Goal: Transaction & Acquisition: Purchase product/service

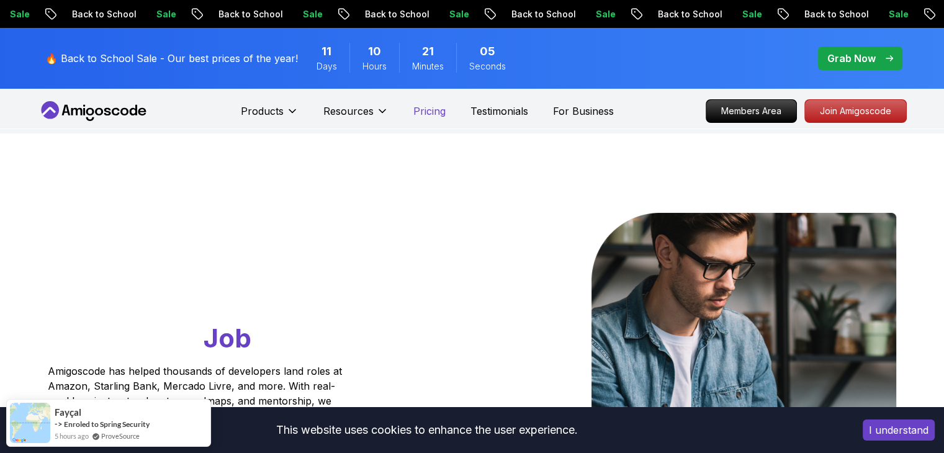
click at [430, 111] on p "Pricing" at bounding box center [429, 111] width 32 height 15
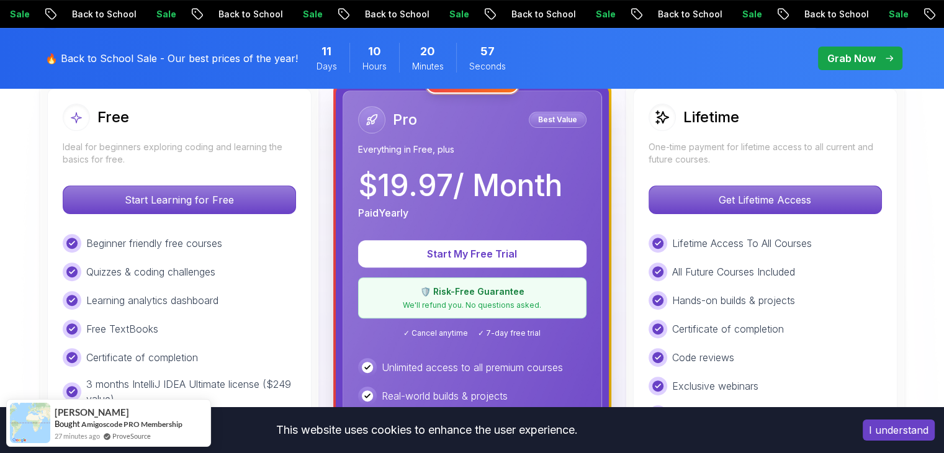
scroll to position [310, 0]
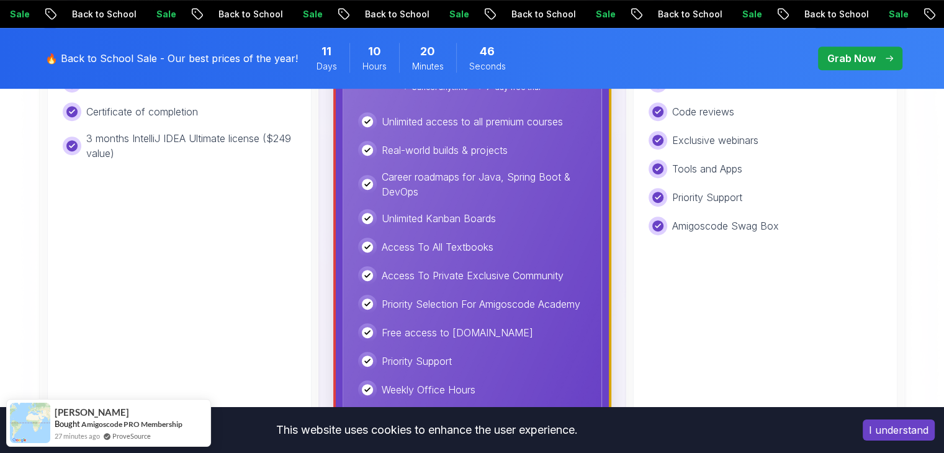
scroll to position [621, 0]
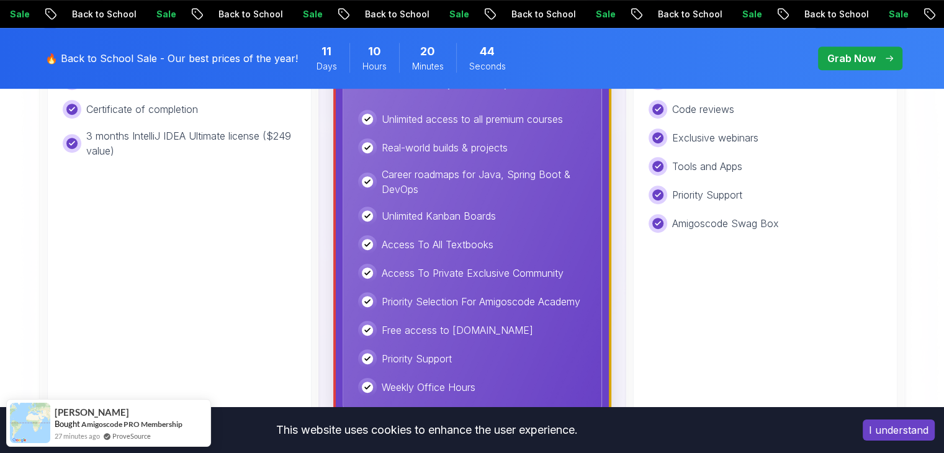
click at [874, 440] on button "I understand" at bounding box center [899, 430] width 72 height 21
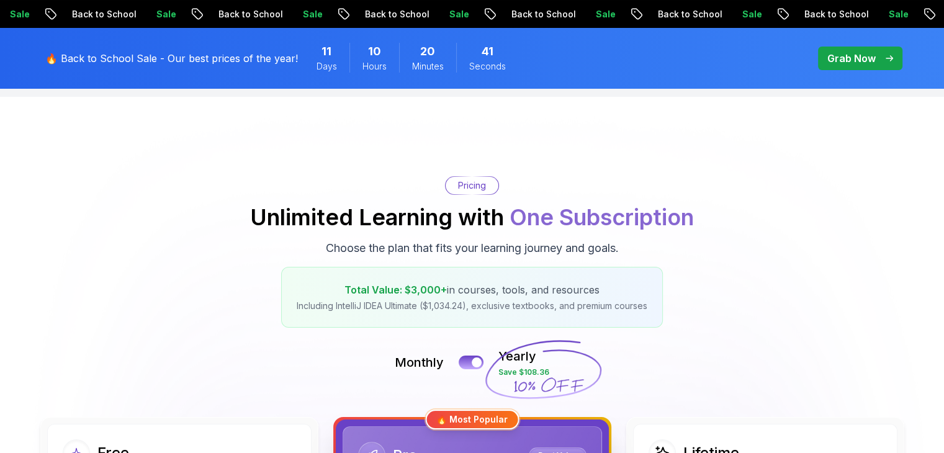
scroll to position [0, 0]
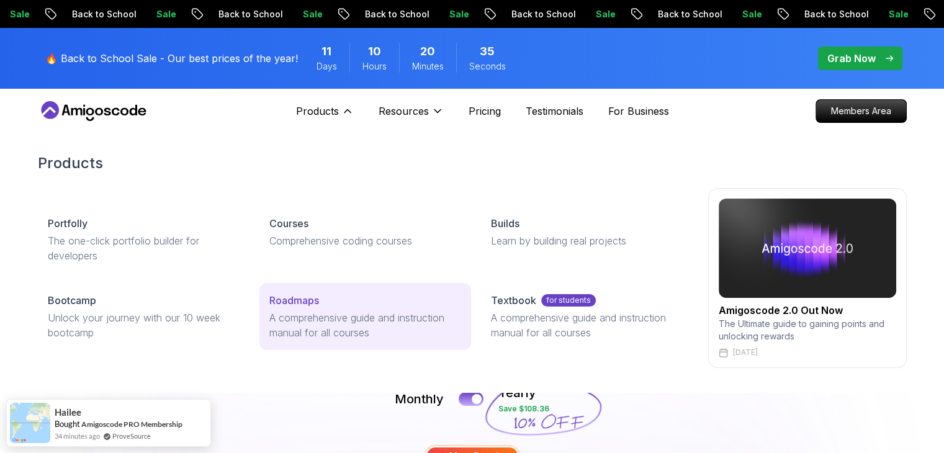
click at [348, 300] on div "Roadmaps" at bounding box center [365, 300] width 192 height 15
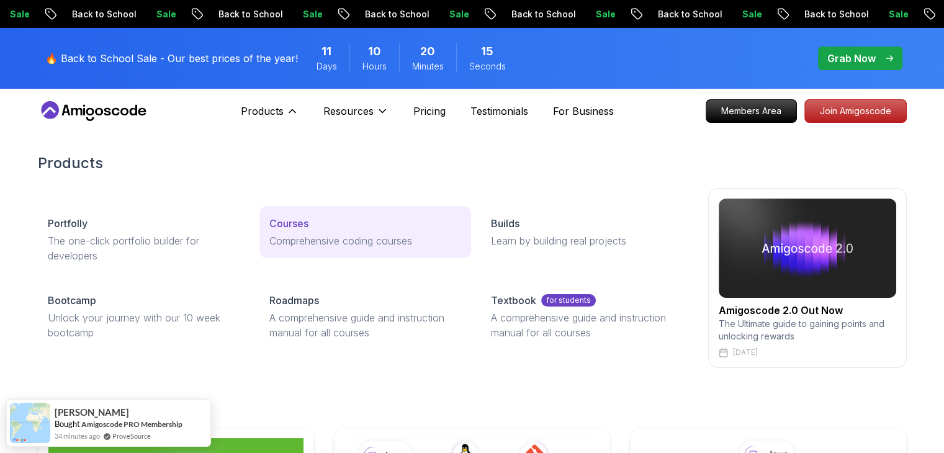
click at [326, 212] on link "Courses Comprehensive coding courses" at bounding box center [365, 232] width 212 height 52
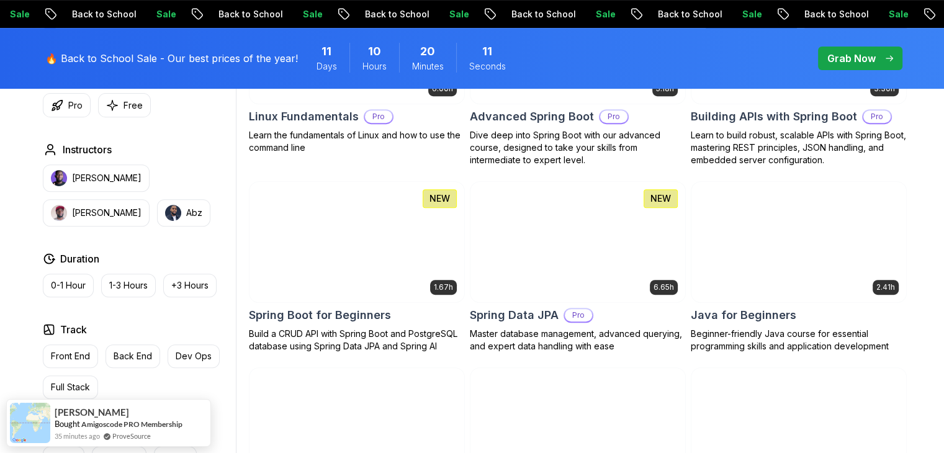
scroll to position [497, 0]
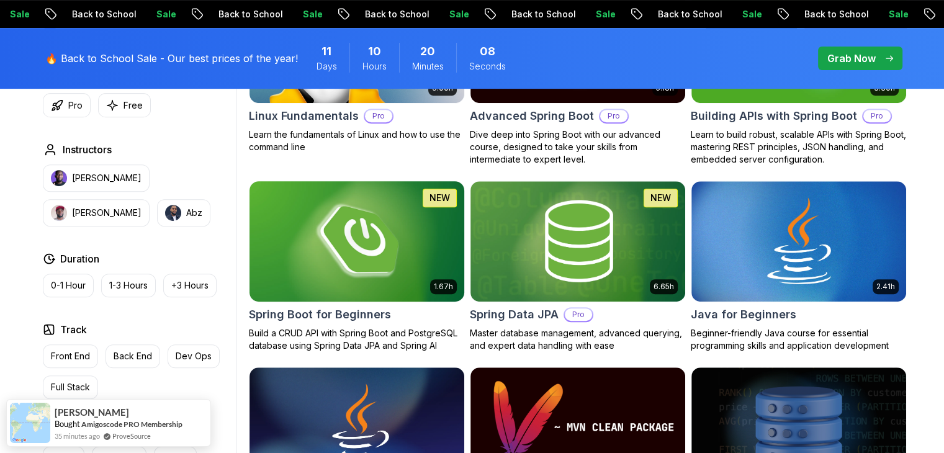
click at [395, 306] on div "Spring Boot for Beginners" at bounding box center [357, 314] width 216 height 17
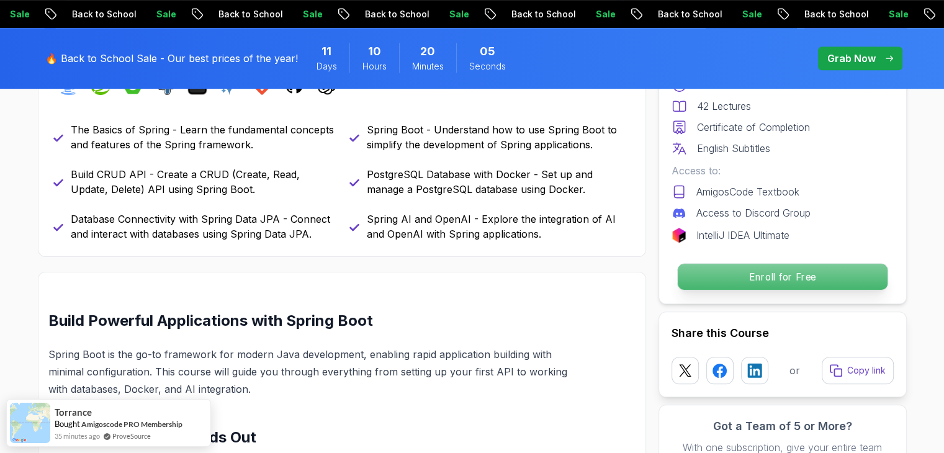
scroll to position [621, 0]
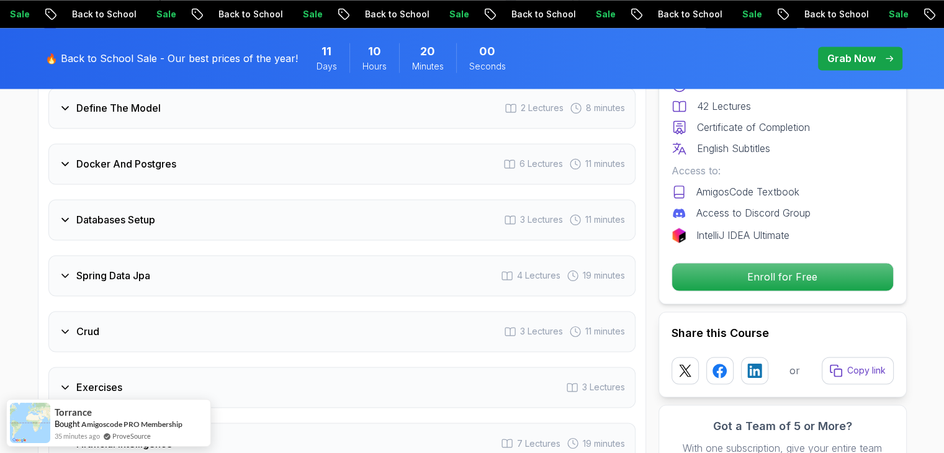
click at [122, 327] on div "Crud 3 Lectures 11 minutes" at bounding box center [341, 331] width 587 height 41
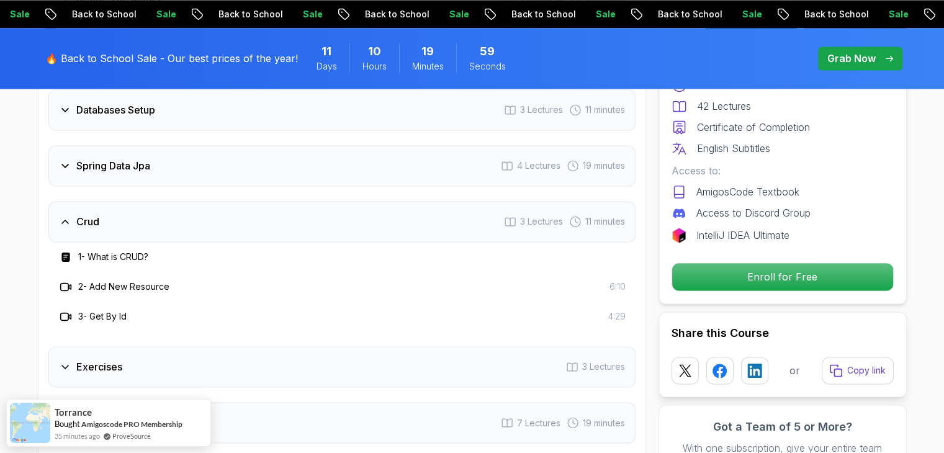
scroll to position [1989, 0]
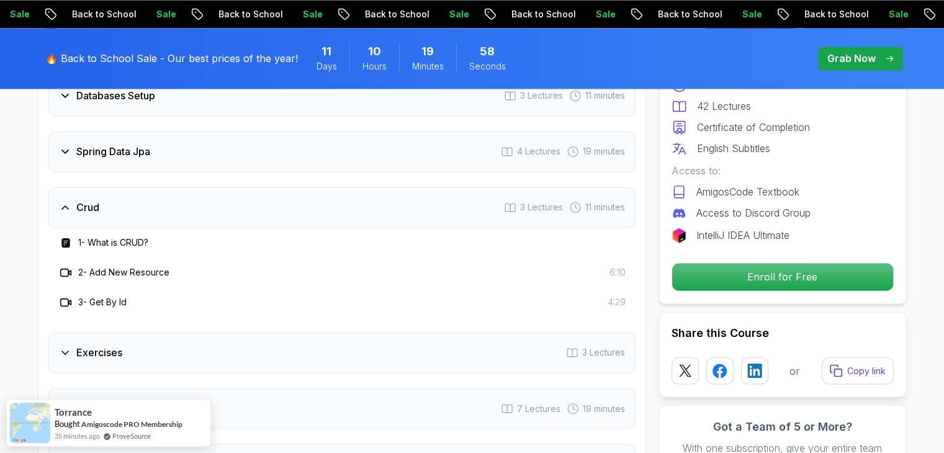
click at [171, 332] on div "Exercises 3 Lectures" at bounding box center [341, 352] width 587 height 41
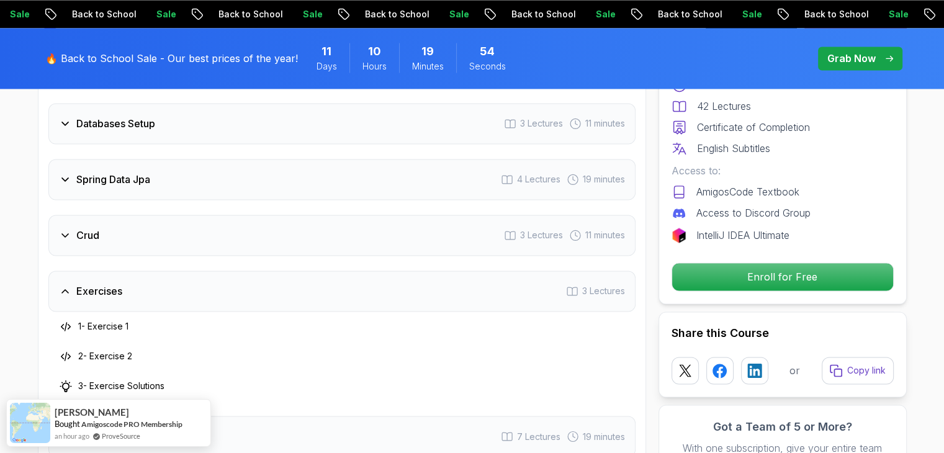
scroll to position [1802, 0]
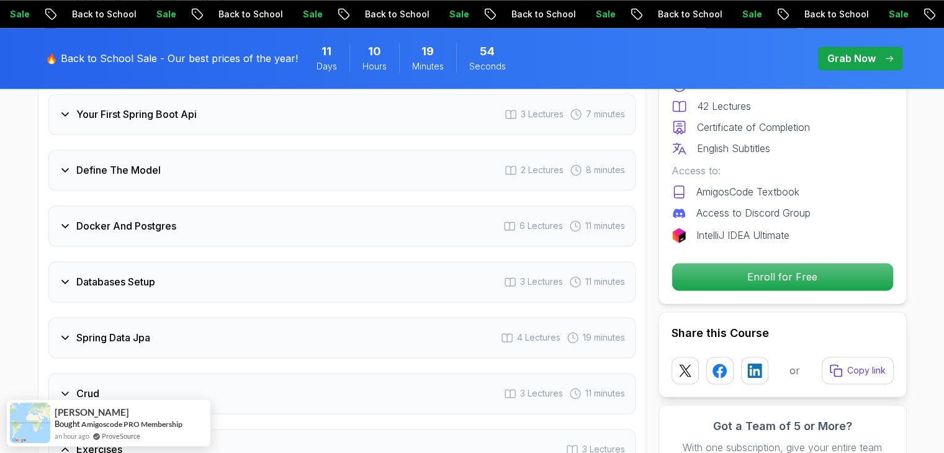
click at [151, 274] on h3 "Databases Setup" at bounding box center [115, 281] width 79 height 15
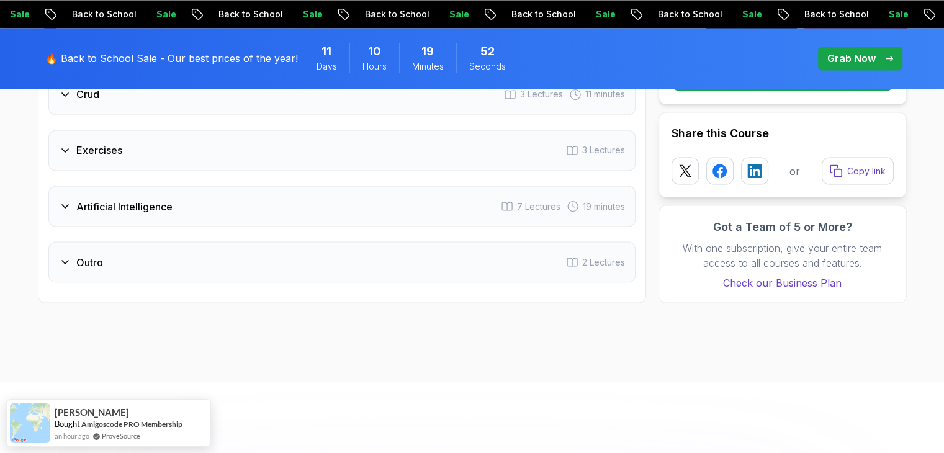
scroll to position [2113, 0]
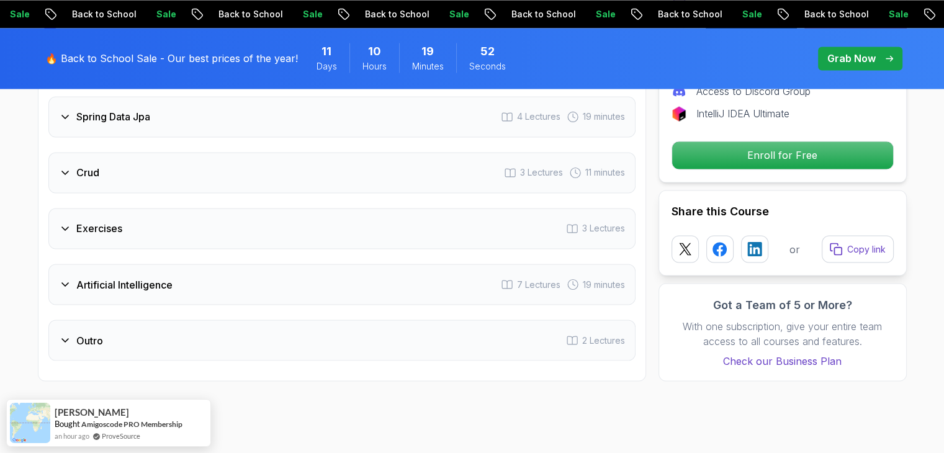
click at [151, 277] on h3 "Artificial Intelligence" at bounding box center [124, 284] width 96 height 15
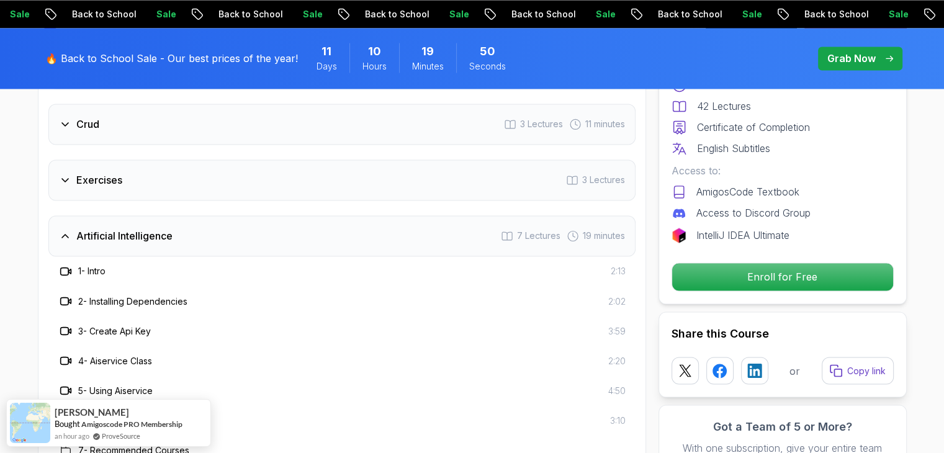
scroll to position [2051, 0]
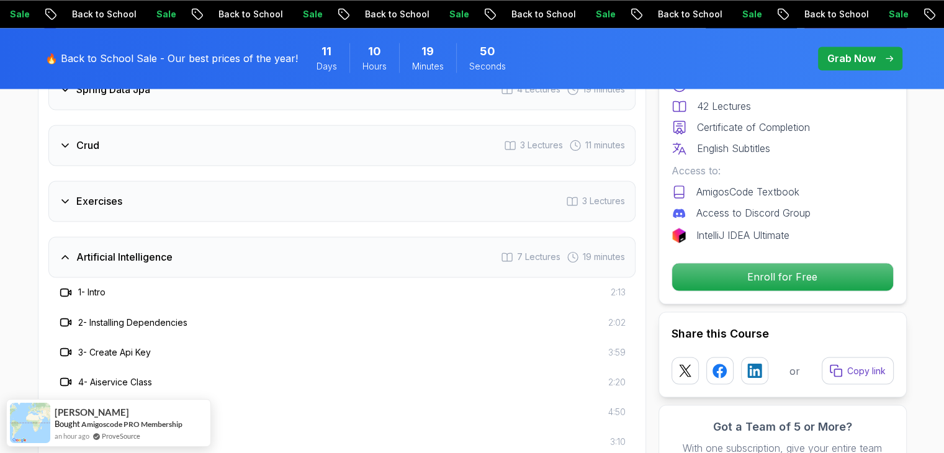
click at [166, 197] on div "Exercises 3 Lectures" at bounding box center [341, 201] width 587 height 41
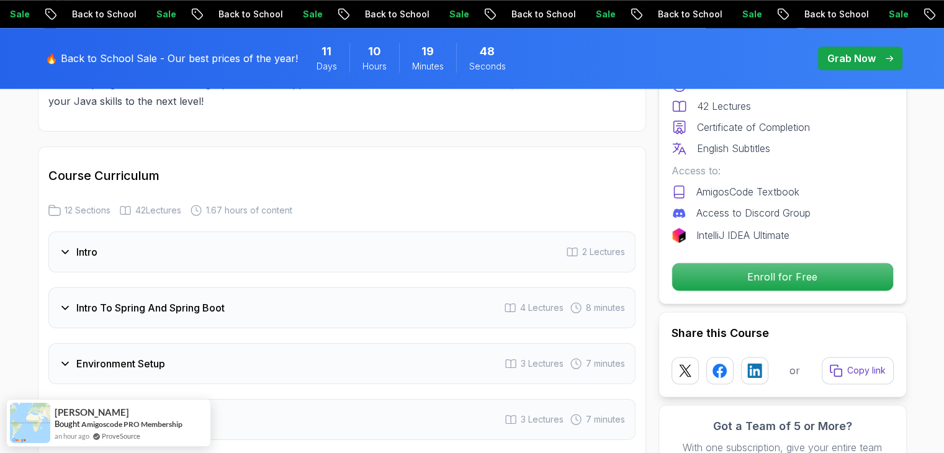
scroll to position [1430, 0]
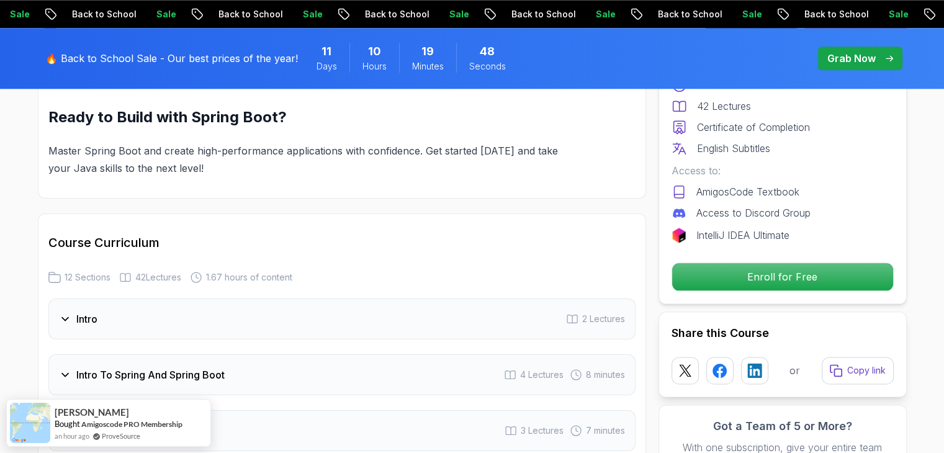
click at [169, 299] on div "Intro 2 Lectures" at bounding box center [341, 319] width 587 height 41
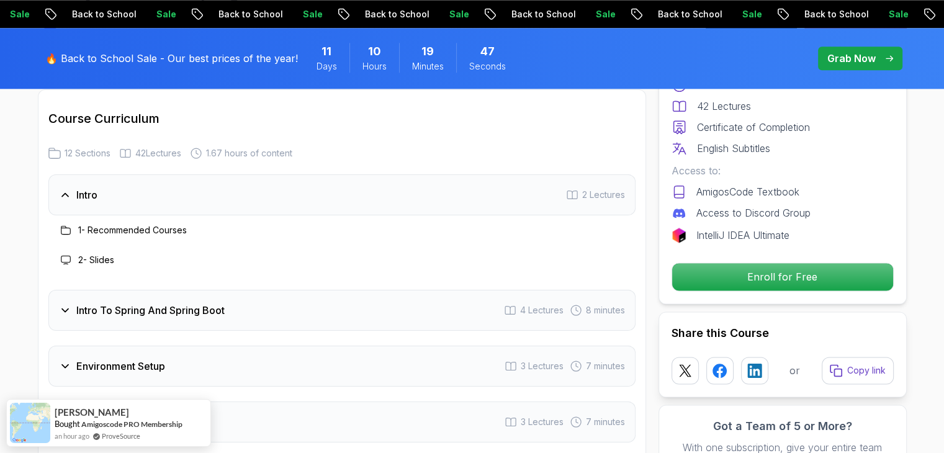
click at [184, 301] on div "Intro To Spring And Spring Boot 4 Lectures 8 minutes" at bounding box center [341, 310] width 587 height 41
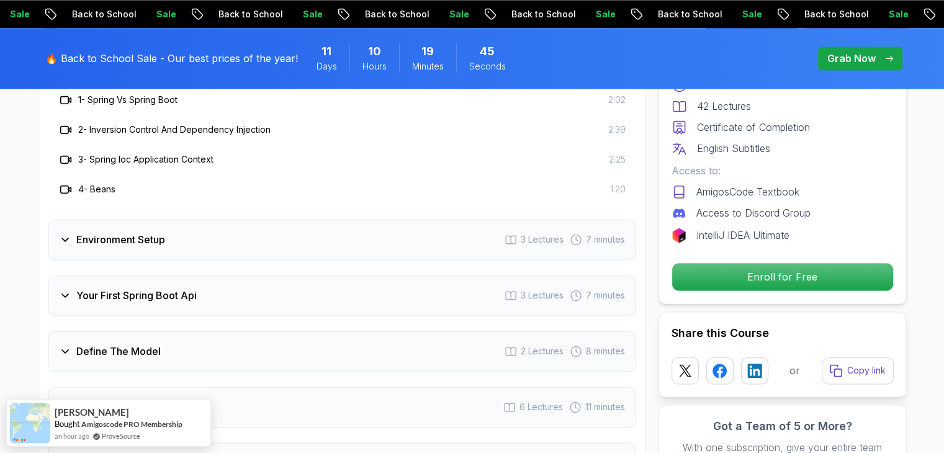
click at [171, 224] on div "Environment Setup 3 Lectures 7 minutes" at bounding box center [341, 239] width 587 height 41
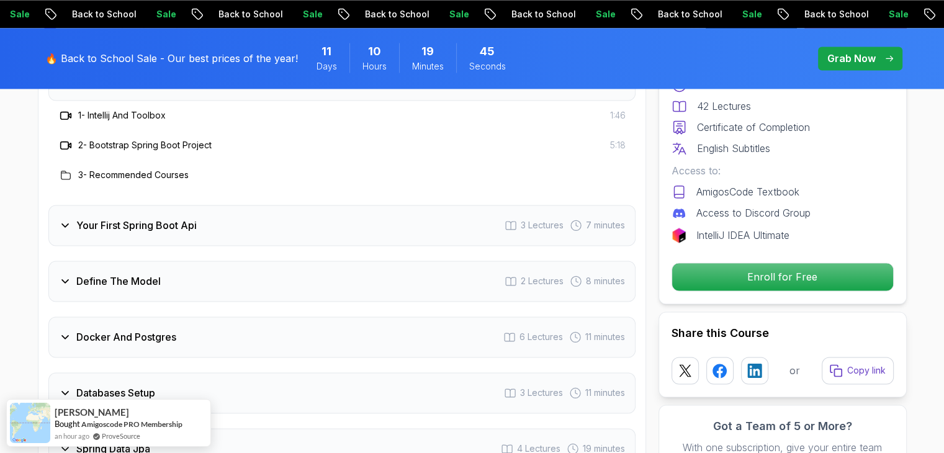
scroll to position [1802, 0]
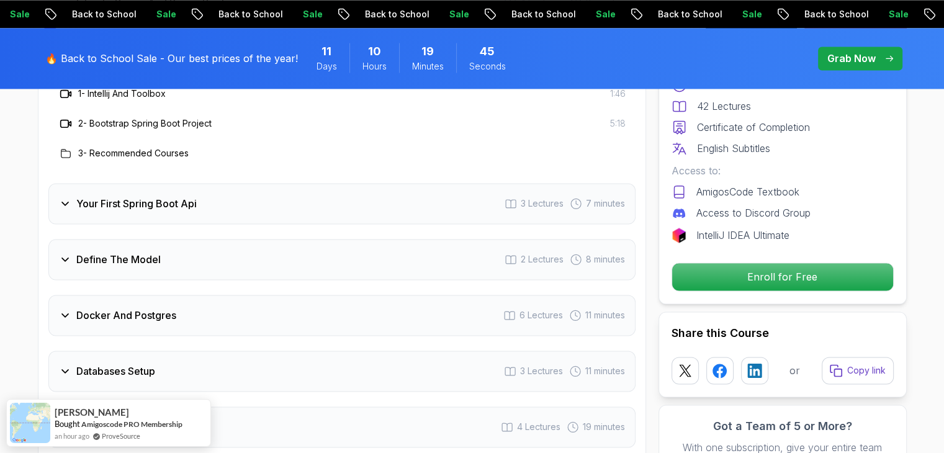
click at [174, 194] on div "Your First Spring Boot Api 3 Lectures 7 minutes" at bounding box center [341, 203] width 587 height 41
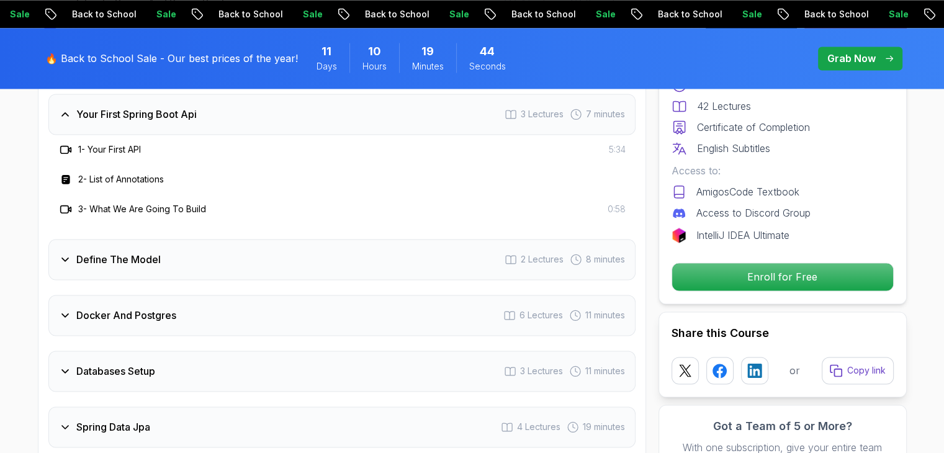
click at [174, 248] on div "Define The Model 2 Lectures 8 minutes" at bounding box center [341, 259] width 587 height 41
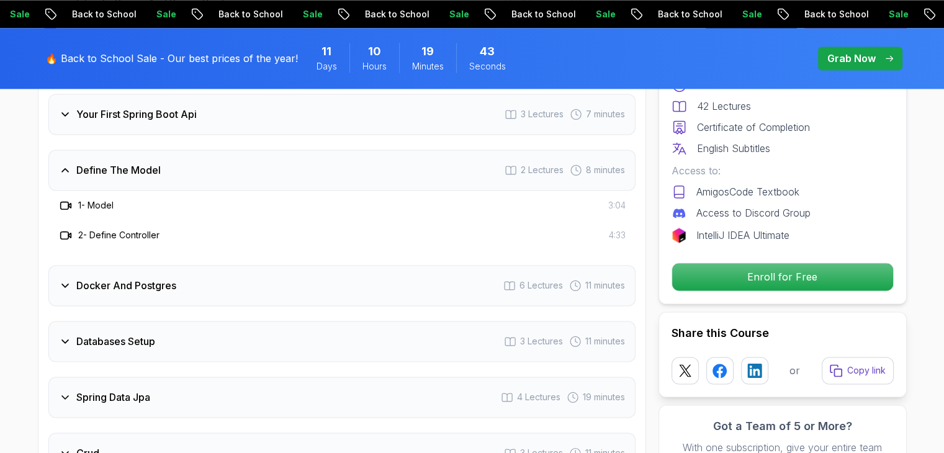
click at [174, 278] on h3 "Docker And Postgres" at bounding box center [126, 285] width 100 height 15
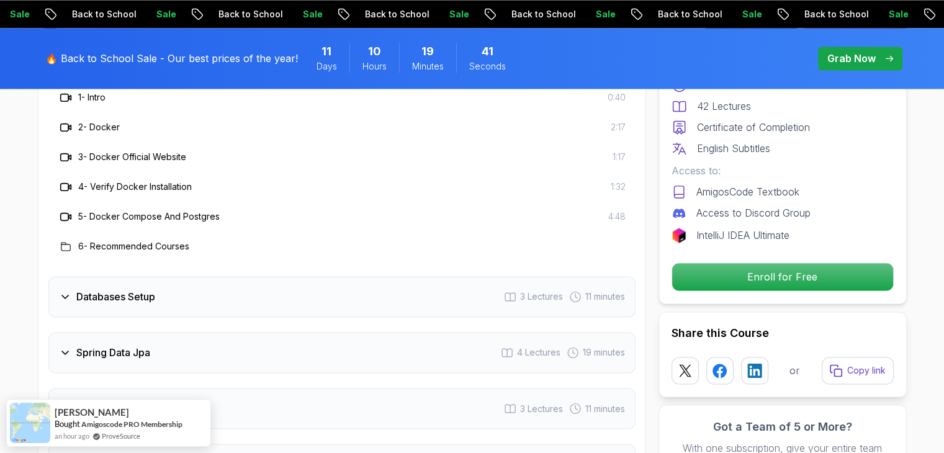
scroll to position [1989, 0]
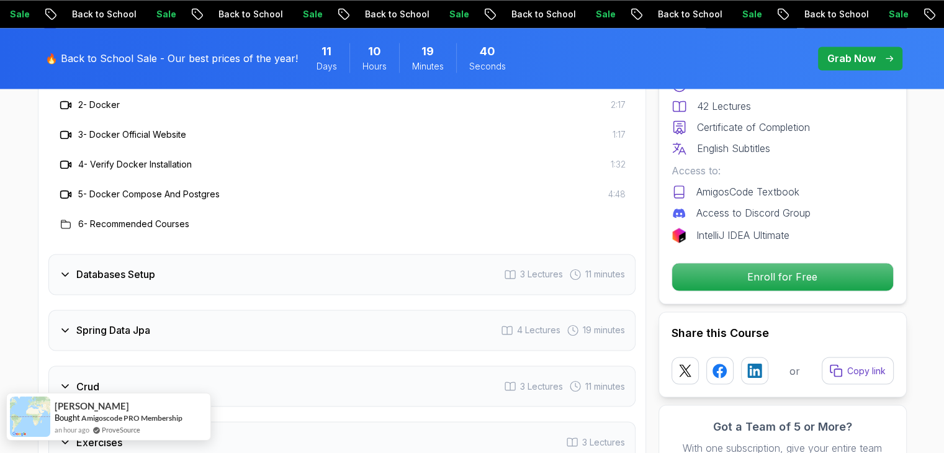
click at [131, 431] on link "ProveSource" at bounding box center [121, 430] width 38 height 11
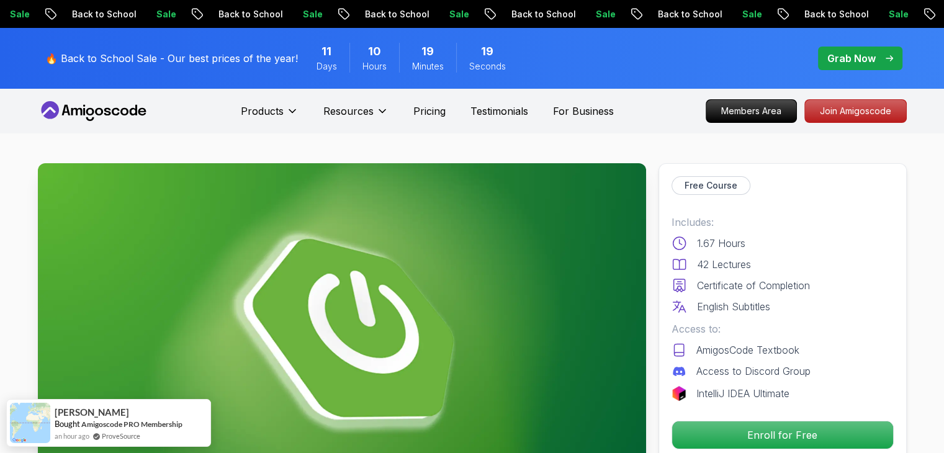
scroll to position [0, 0]
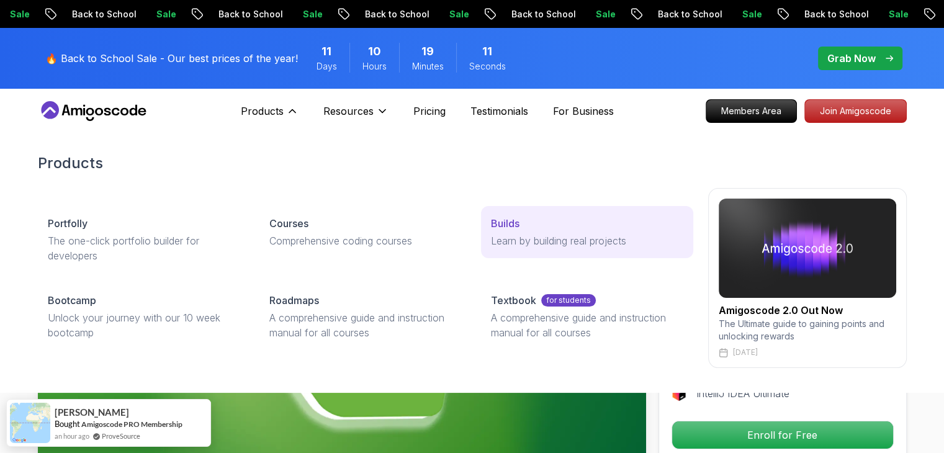
click at [554, 243] on p "Learn by building real projects" at bounding box center [587, 240] width 192 height 15
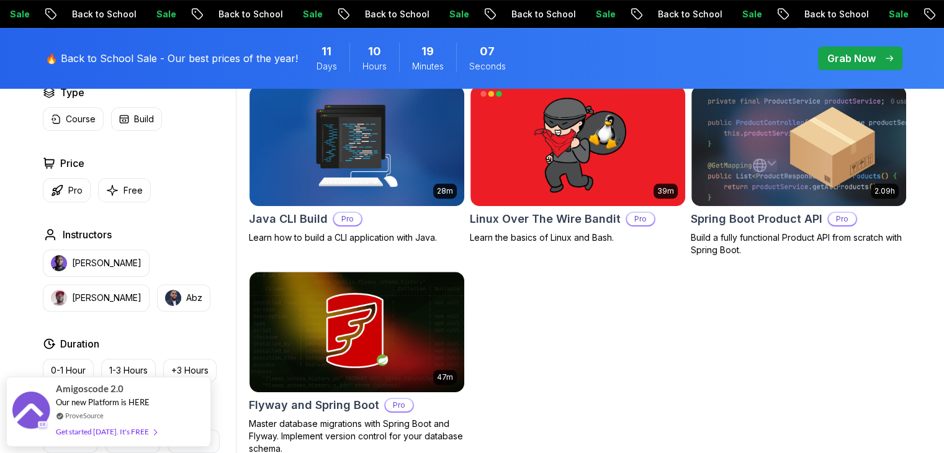
scroll to position [372, 0]
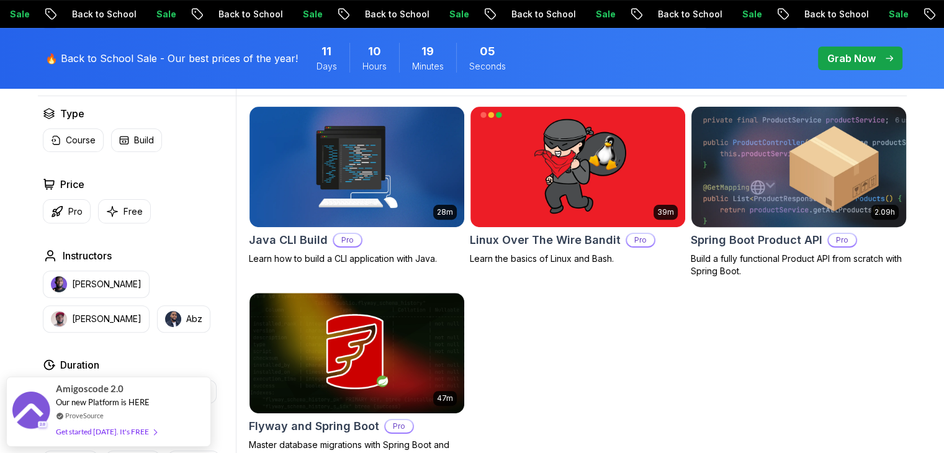
click at [785, 196] on img at bounding box center [798, 167] width 225 height 126
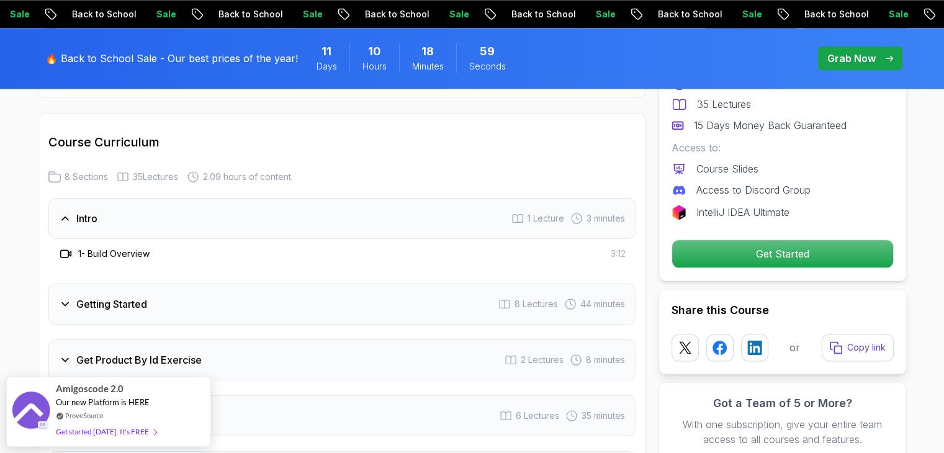
scroll to position [1552, 0]
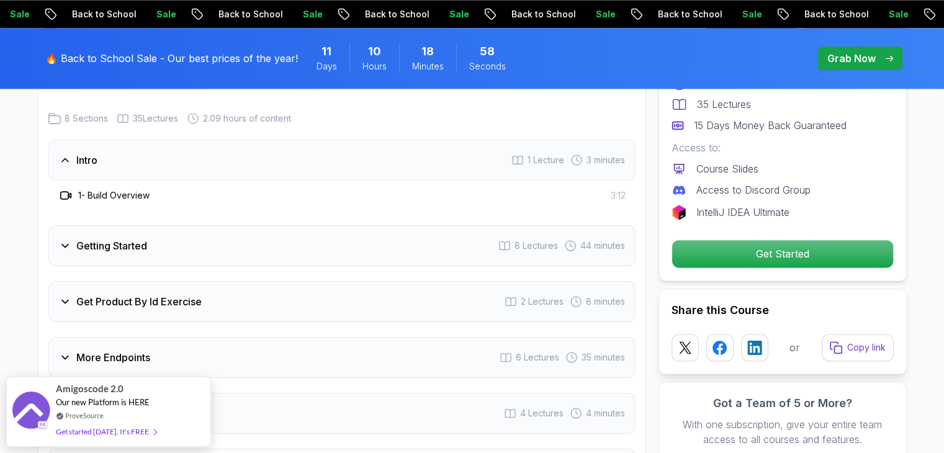
click at [288, 232] on div "Getting Started 8 Lectures 44 minutes" at bounding box center [341, 245] width 587 height 41
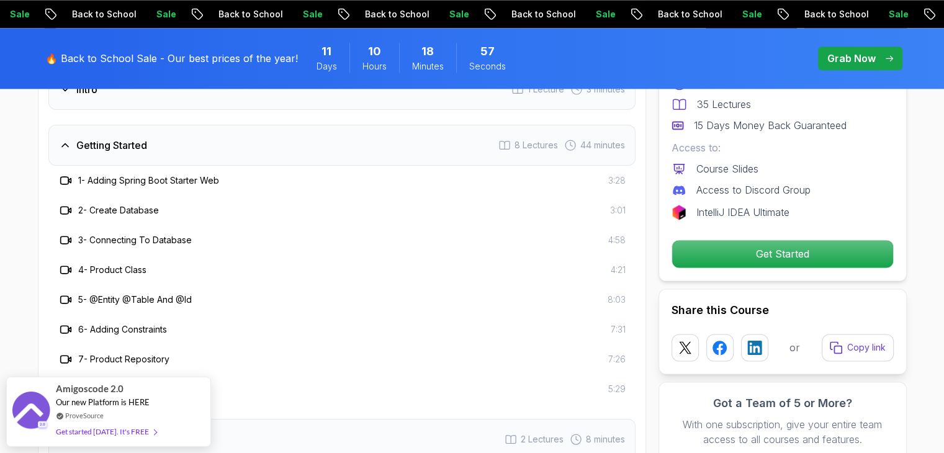
scroll to position [1676, 0]
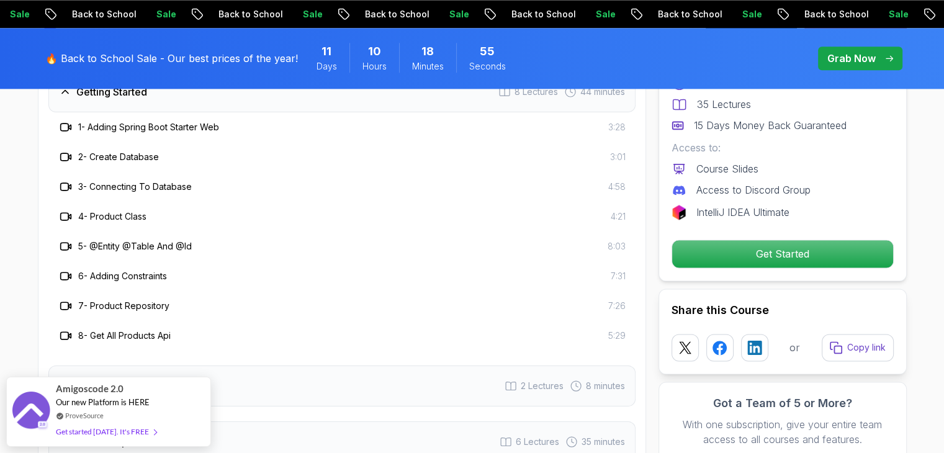
click at [164, 379] on h3 "Get Product By Id Exercise" at bounding box center [138, 386] width 125 height 15
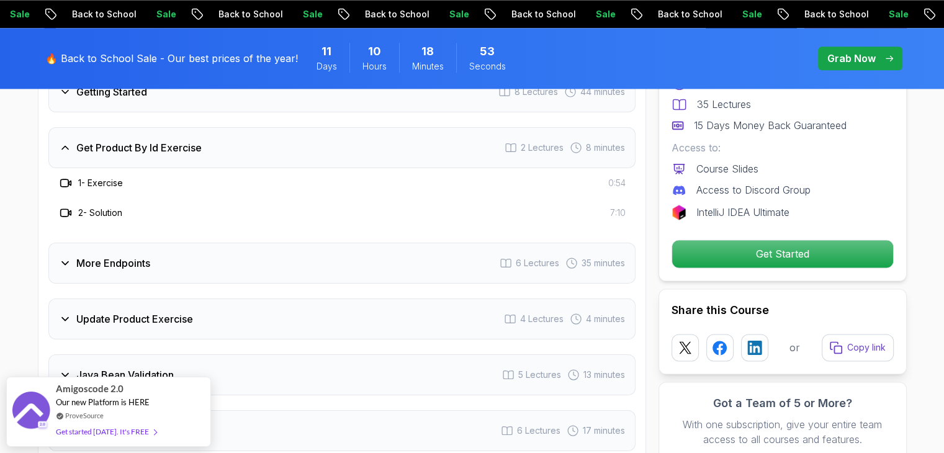
click at [169, 250] on div "More Endpoints 6 Lectures 35 minutes" at bounding box center [341, 263] width 587 height 41
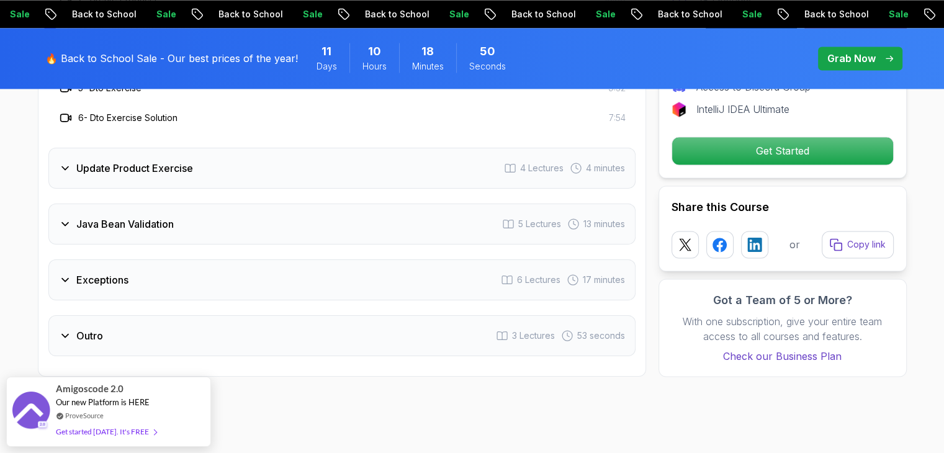
scroll to position [1924, 0]
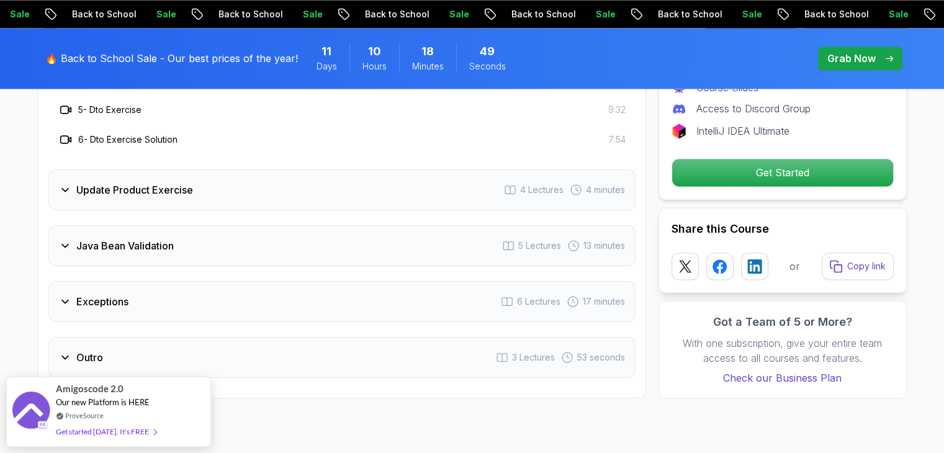
click at [142, 180] on div "Update Product Exercise 4 Lectures 4 minutes" at bounding box center [341, 189] width 587 height 41
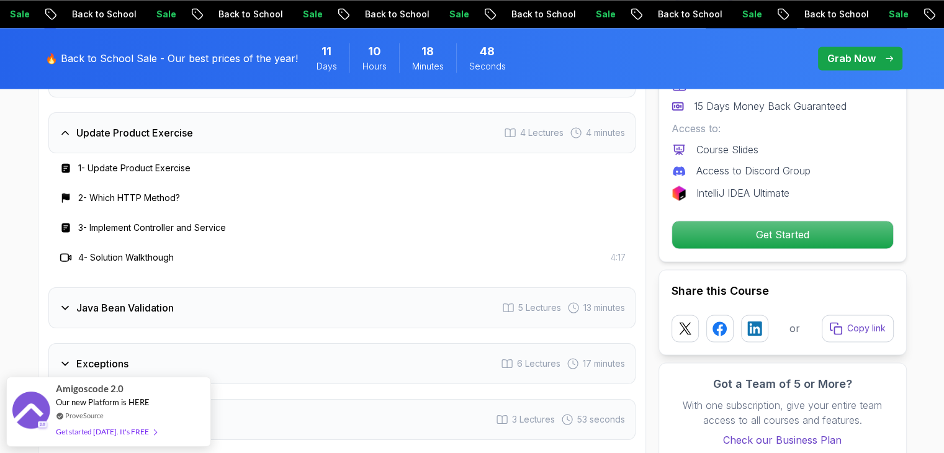
scroll to position [1800, 0]
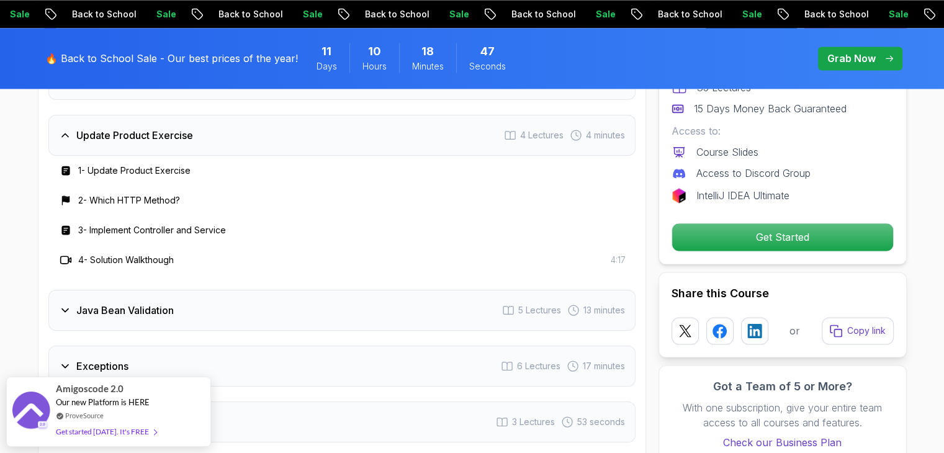
click at [137, 303] on h3 "Java Bean Validation" at bounding box center [124, 310] width 97 height 15
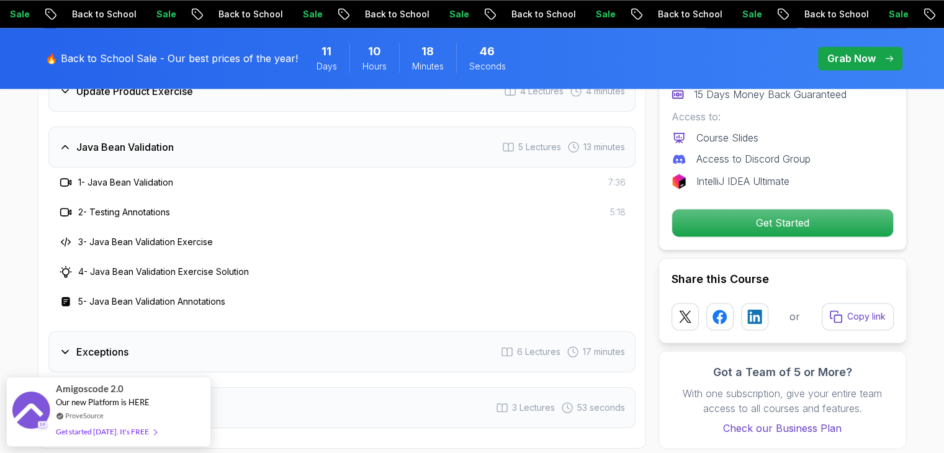
scroll to position [1924, 0]
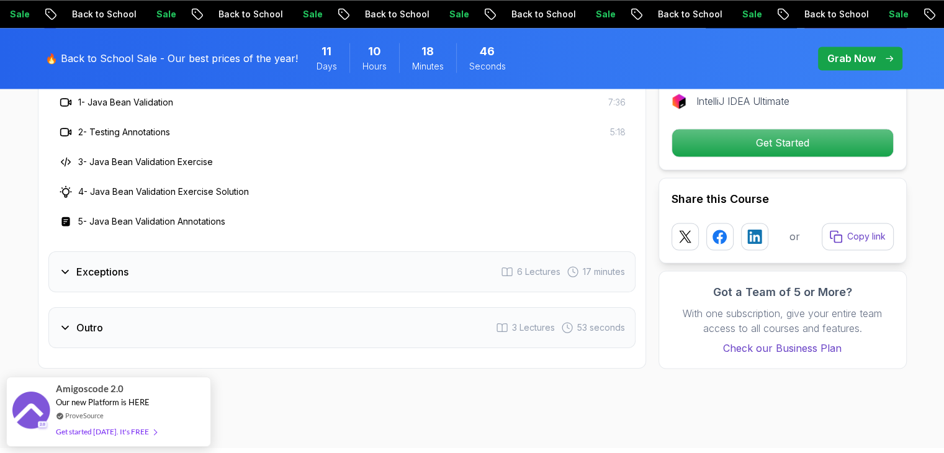
click at [122, 261] on div "Exceptions 6 Lectures 17 minutes" at bounding box center [341, 271] width 587 height 41
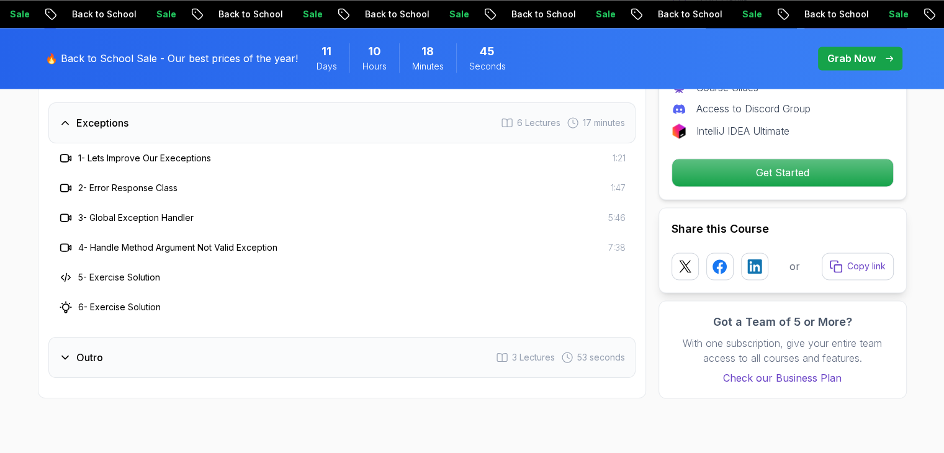
click at [112, 337] on div "Outro 3 Lectures 53 seconds" at bounding box center [341, 357] width 587 height 41
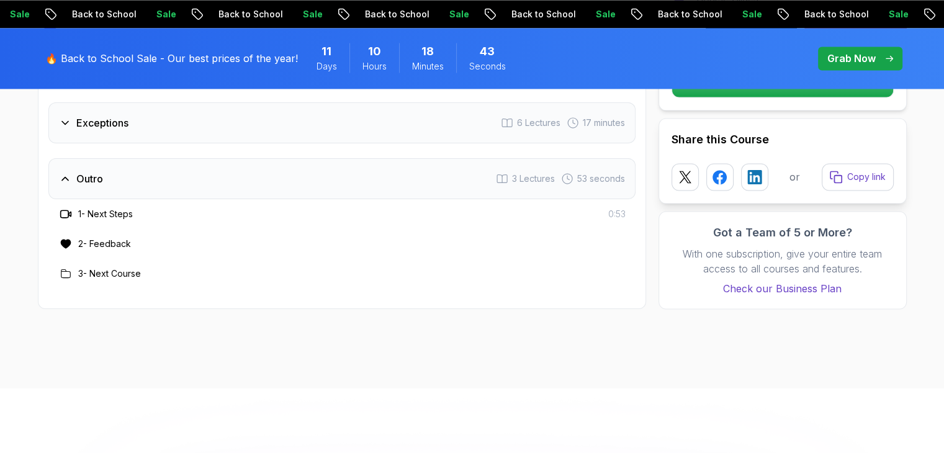
click at [178, 178] on div "Outro 3 Lectures 53 seconds" at bounding box center [341, 178] width 587 height 41
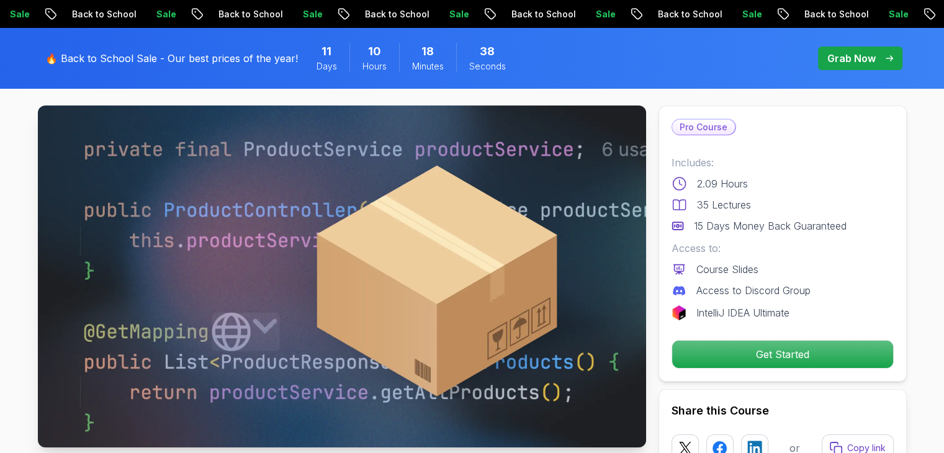
scroll to position [0, 0]
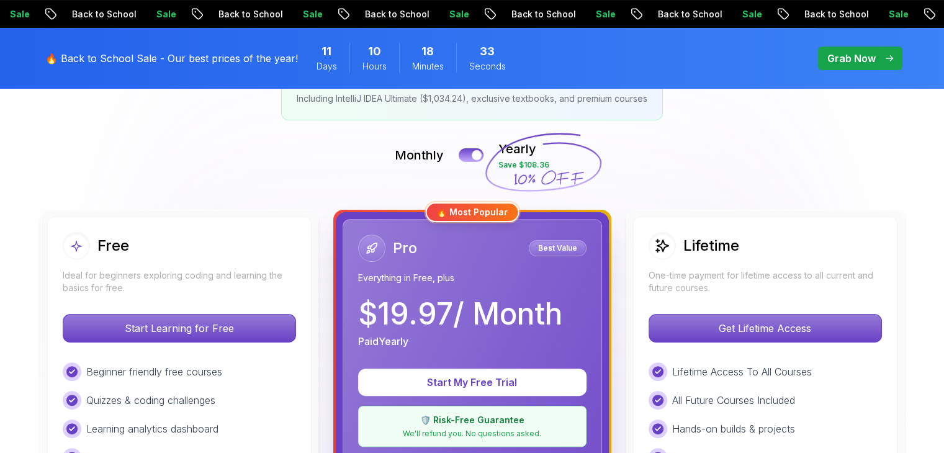
scroll to position [248, 0]
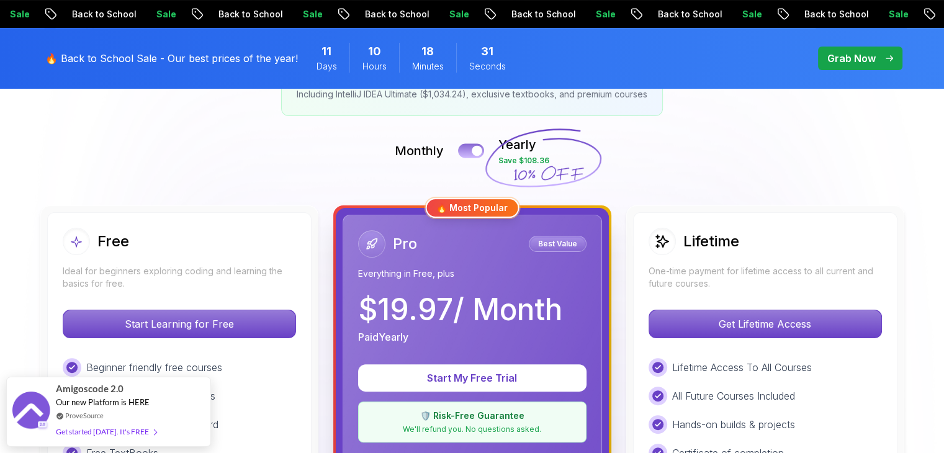
click at [467, 156] on button at bounding box center [471, 150] width 26 height 14
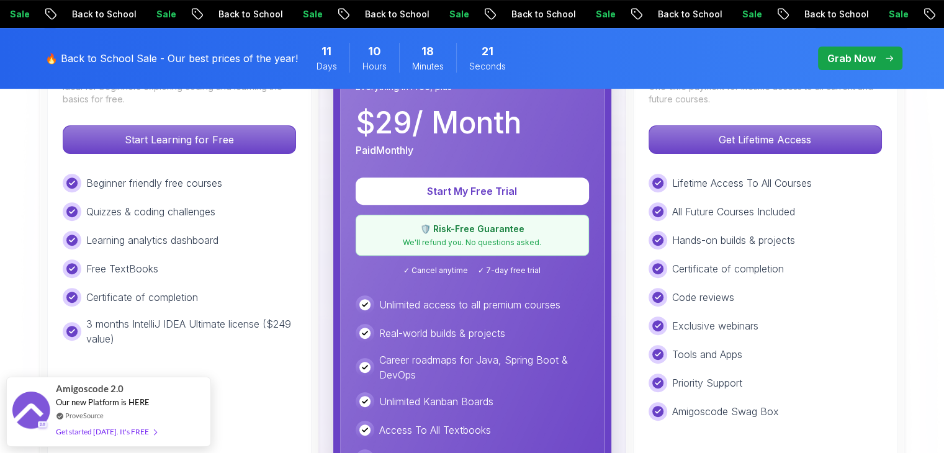
scroll to position [434, 0]
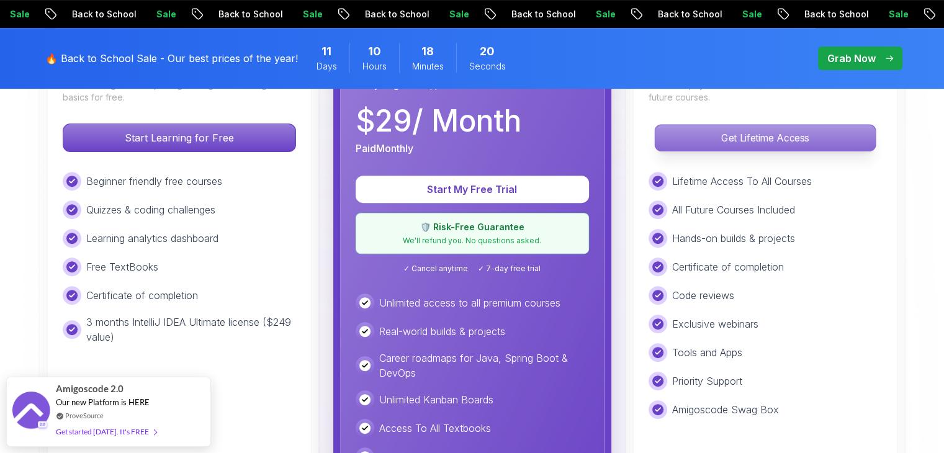
click at [749, 148] on p "Get Lifetime Access" at bounding box center [765, 138] width 220 height 26
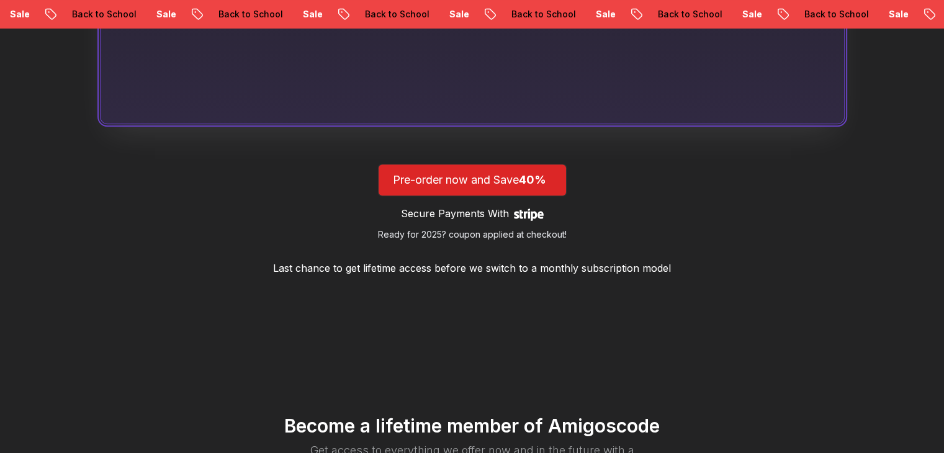
scroll to position [1117, 0]
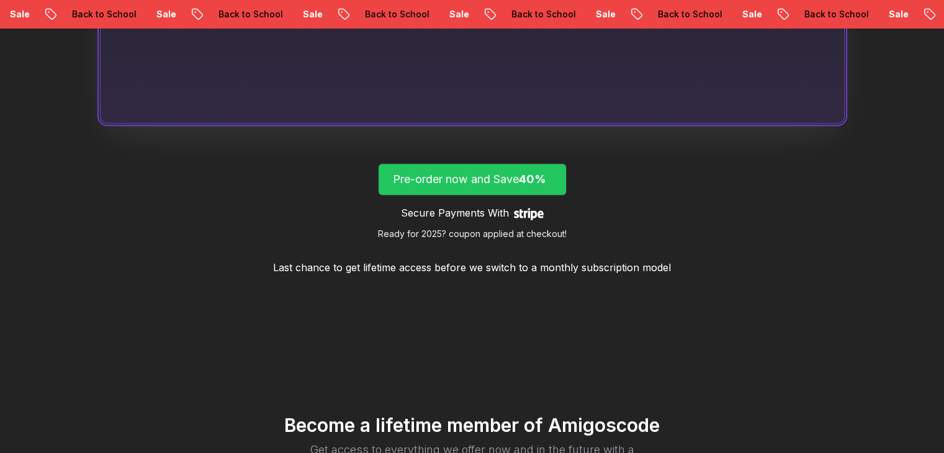
click at [511, 174] on p "Pre-order now and Save 40%" at bounding box center [472, 179] width 159 height 17
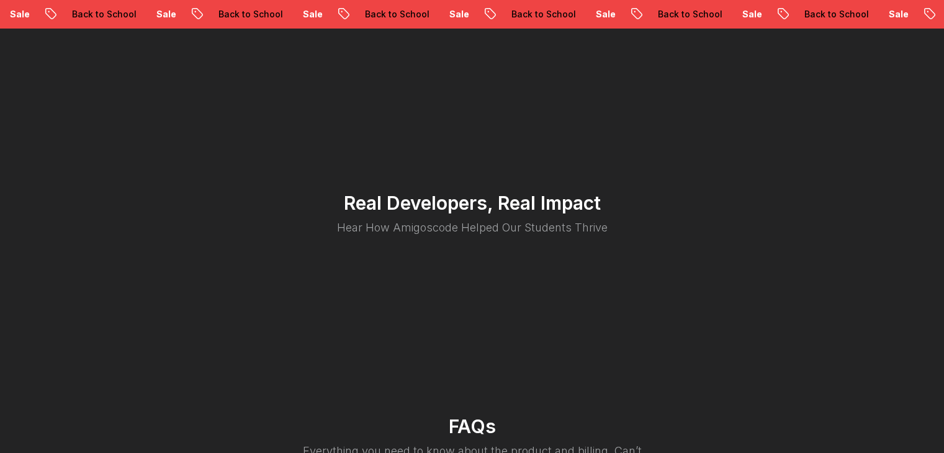
scroll to position [2764, 0]
